Goal: Task Accomplishment & Management: Manage account settings

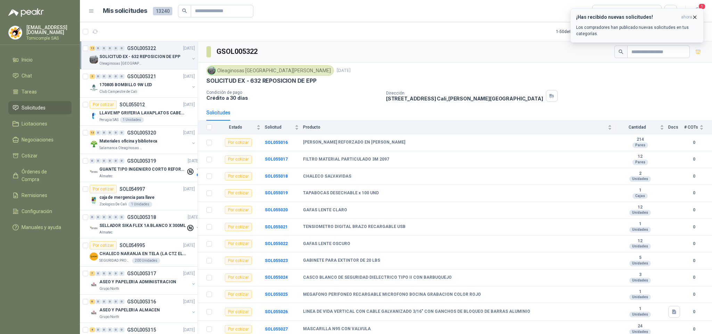
scroll to position [28, 0]
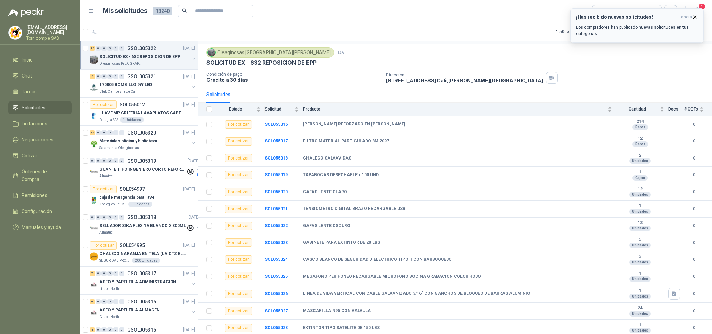
click at [700, 11] on button "¡Has recibido nuevas solicitudes! ahora Los compradores han publicado nuevas so…" at bounding box center [636, 25] width 133 height 34
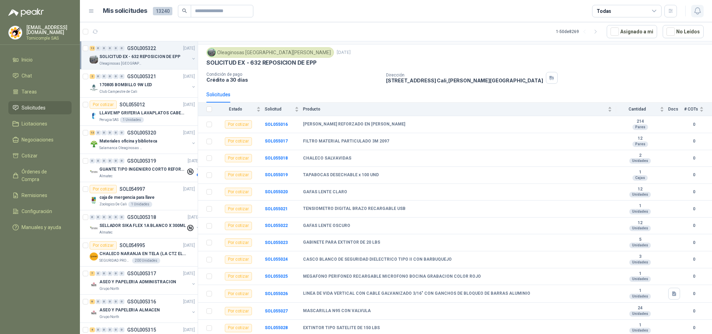
click at [699, 11] on icon "button" at bounding box center [697, 11] width 9 height 9
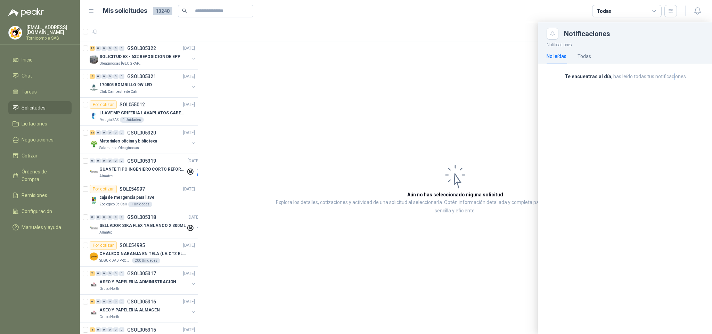
drag, startPoint x: 673, startPoint y: 81, endPoint x: 667, endPoint y: 81, distance: 7.0
click at [667, 81] on div "Te encuentras al día , has leído todas tus notificaciones" at bounding box center [625, 79] width 174 height 30
click at [38, 108] on span "Solicitudes" at bounding box center [34, 108] width 24 height 8
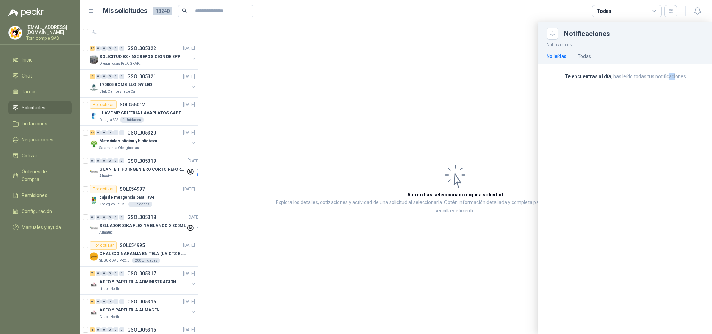
drag, startPoint x: 38, startPoint y: 108, endPoint x: 38, endPoint y: 93, distance: 14.9
click at [38, 107] on span "Solicitudes" at bounding box center [34, 108] width 24 height 8
click at [40, 64] on link "Inicio" at bounding box center [39, 59] width 63 height 13
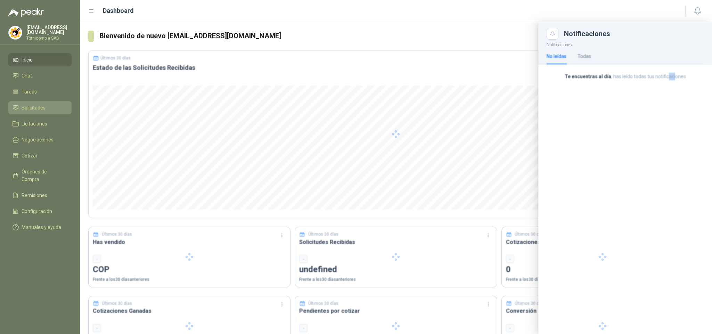
click at [38, 104] on span "Solicitudes" at bounding box center [34, 108] width 24 height 8
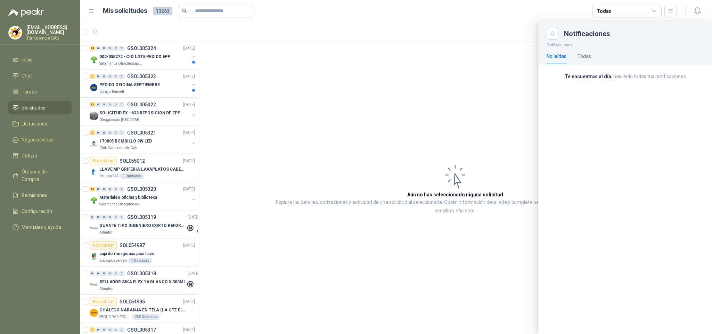
click at [147, 84] on div at bounding box center [396, 178] width 632 height 312
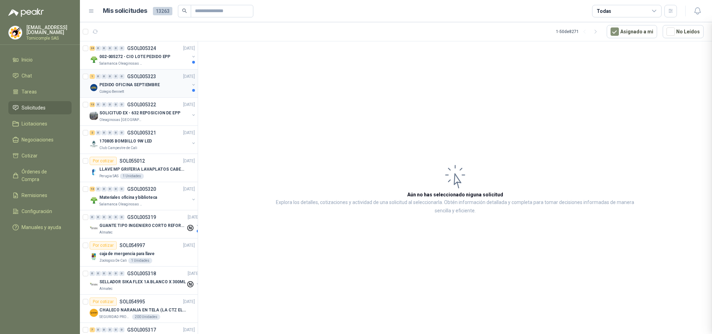
click at [148, 85] on p "PEDIDO OFICINA SEPTIEMBRE" at bounding box center [129, 85] width 60 height 7
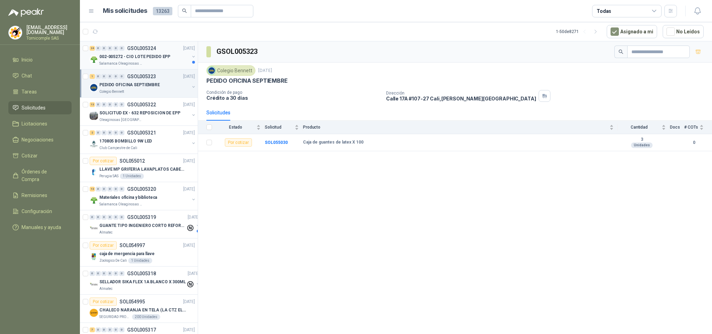
click at [126, 60] on div "002-005272 - CIO LOTE PEDIDO EPP" at bounding box center [144, 56] width 90 height 8
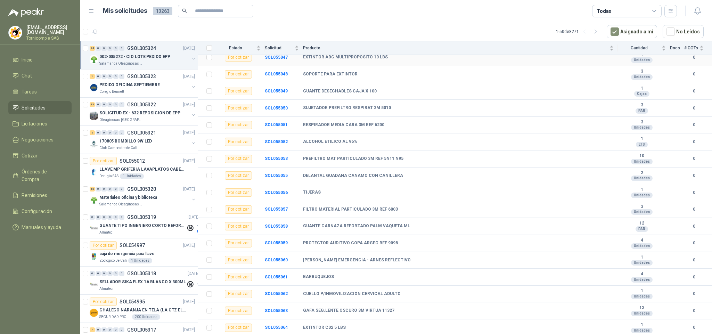
scroll to position [220, 0]
click at [48, 189] on link "Remisiones" at bounding box center [39, 195] width 63 height 13
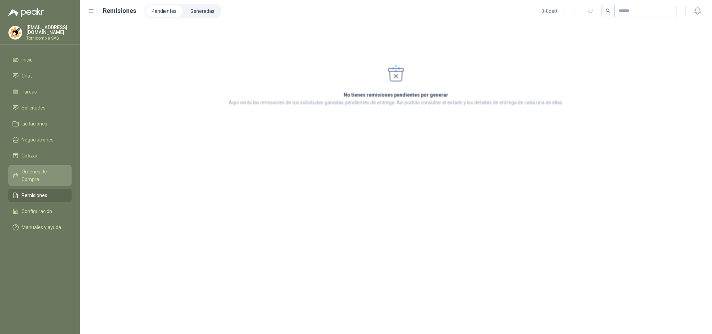
click at [47, 170] on span "Órdenes de Compra" at bounding box center [43, 175] width 43 height 15
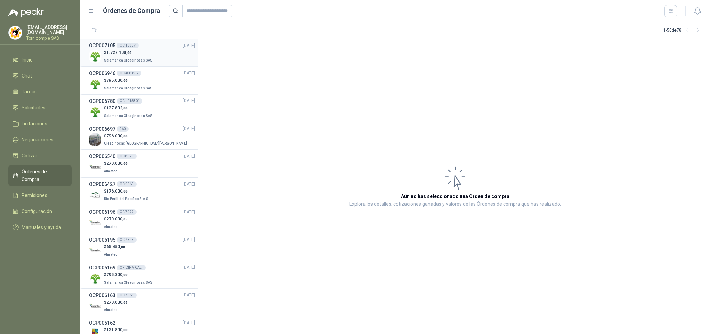
click at [133, 52] on p "$ 1.727.100 ,00" at bounding box center [129, 52] width 50 height 7
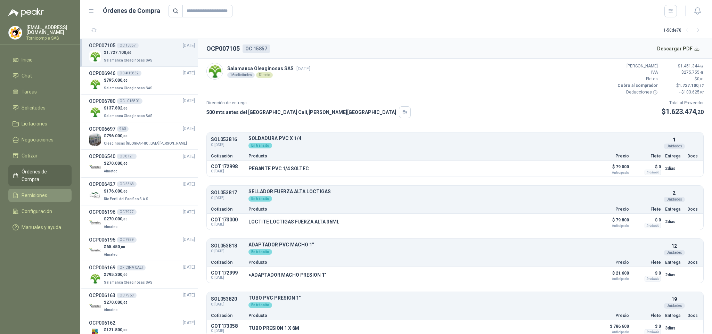
click at [31, 189] on link "Remisiones" at bounding box center [39, 195] width 63 height 13
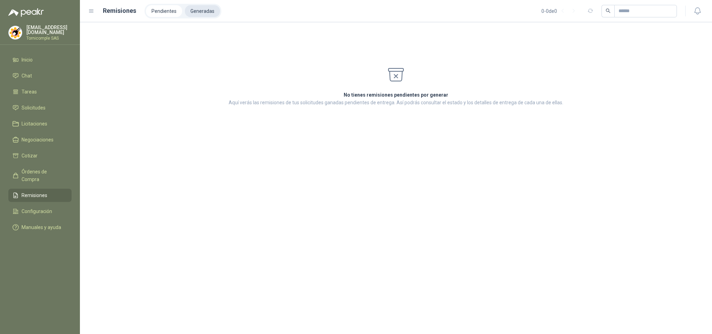
click at [201, 11] on li "Generadas" at bounding box center [202, 11] width 35 height 12
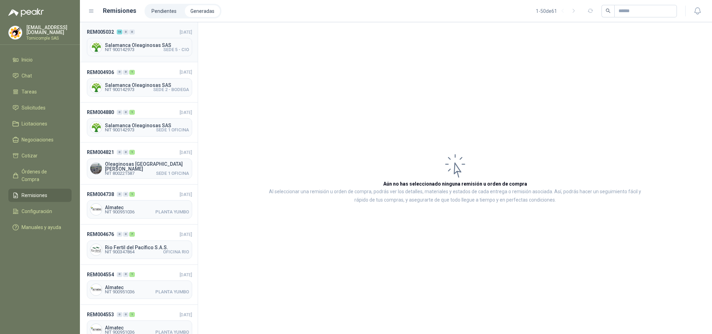
click at [181, 48] on span "SEDE 5 - CIO" at bounding box center [176, 50] width 26 height 4
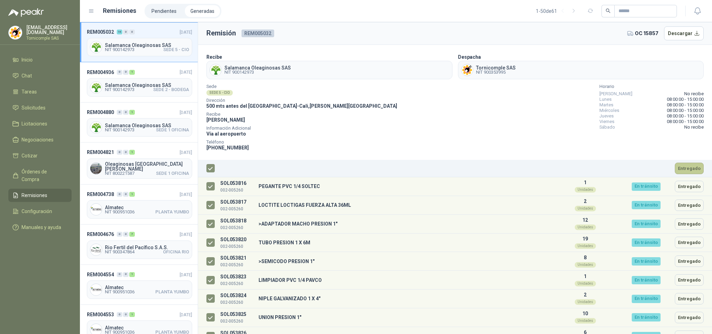
click at [681, 169] on button "Entregado" at bounding box center [689, 168] width 29 height 11
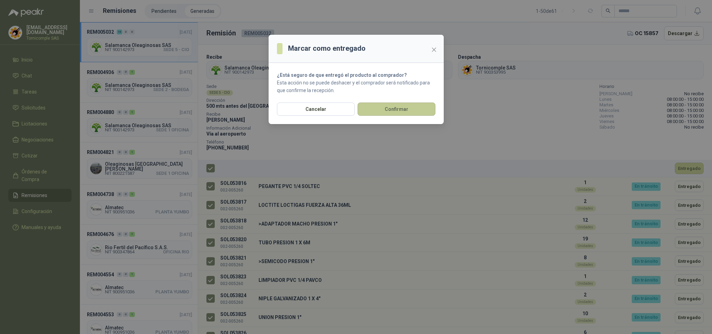
click at [415, 107] on button "Confirmar" at bounding box center [397, 109] width 78 height 13
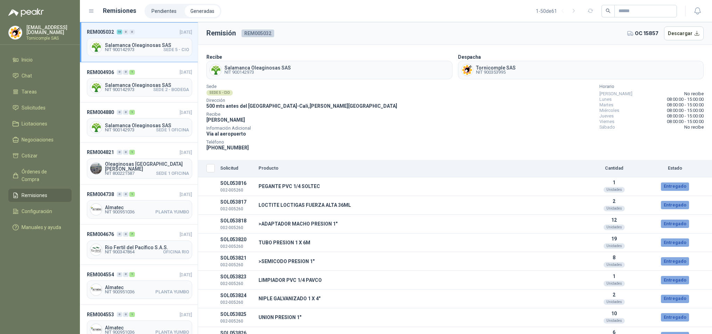
click at [27, 82] on ul "Inicio Chat Tareas Solicitudes Licitaciones Negociaciones Cotizar Órdenes de Co…" at bounding box center [40, 144] width 80 height 183
click at [29, 109] on span "Solicitudes" at bounding box center [34, 108] width 24 height 8
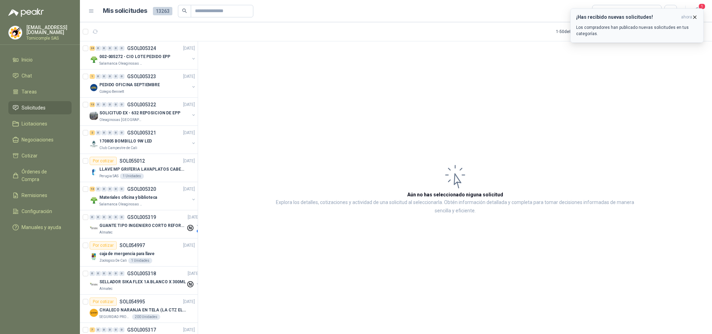
click at [684, 22] on div "¡Has recibido nuevas solicitudes! ahora Los compradores han publicado nuevas so…" at bounding box center [637, 25] width 122 height 23
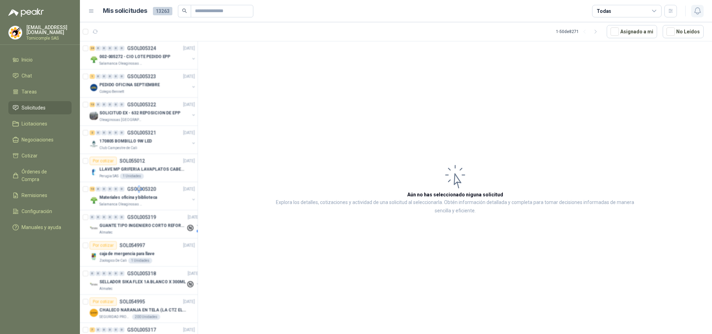
click at [703, 6] on button "button" at bounding box center [697, 11] width 13 height 13
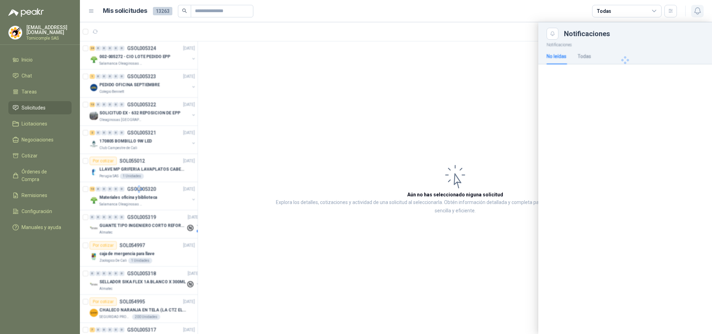
drag, startPoint x: 698, startPoint y: 9, endPoint x: 692, endPoint y: 9, distance: 6.3
click at [697, 9] on icon "button" at bounding box center [697, 11] width 9 height 9
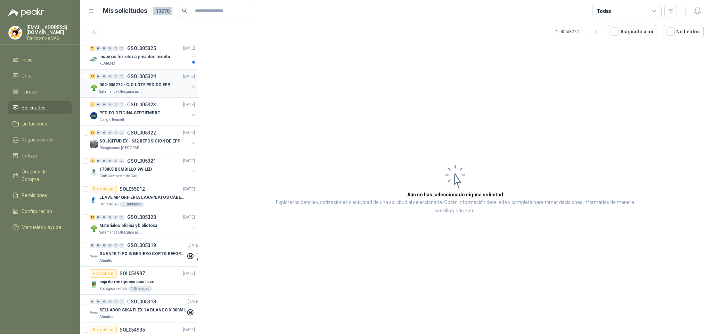
click at [191, 88] on button "button" at bounding box center [194, 87] width 6 height 6
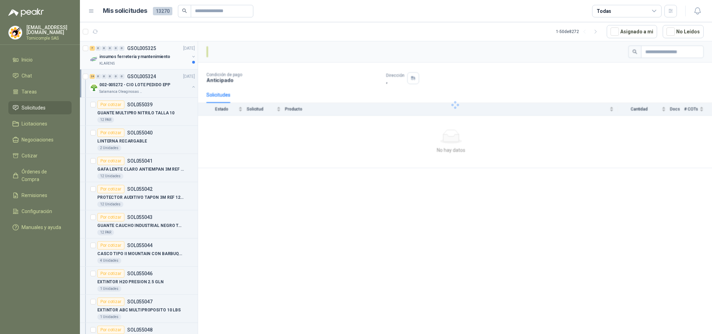
click at [173, 61] on div "KLARENS" at bounding box center [144, 64] width 90 height 6
